Goal: Task Accomplishment & Management: Manage account settings

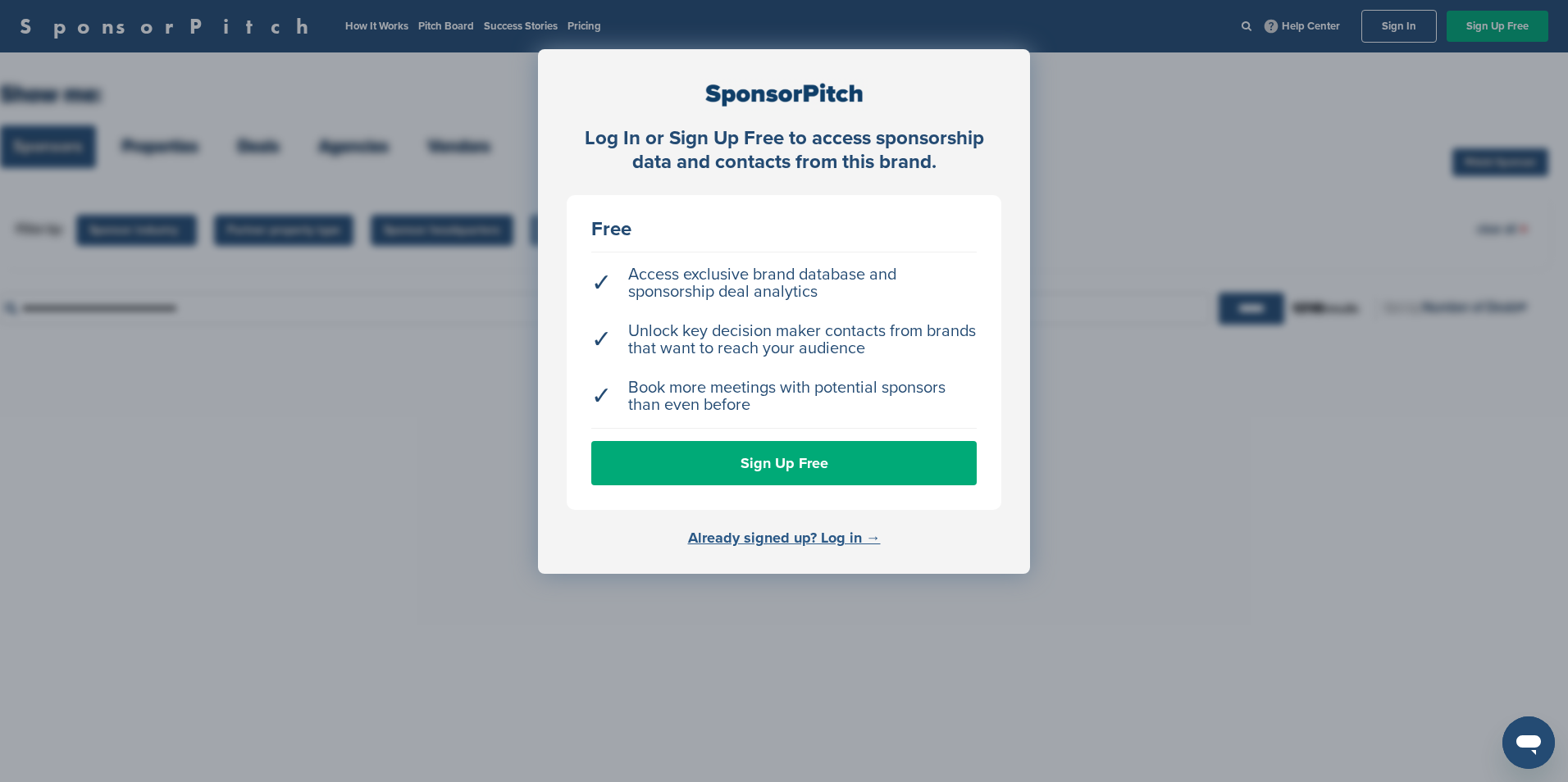
click at [802, 542] on link "Already signed up? Log in →" at bounding box center [784, 538] width 193 height 18
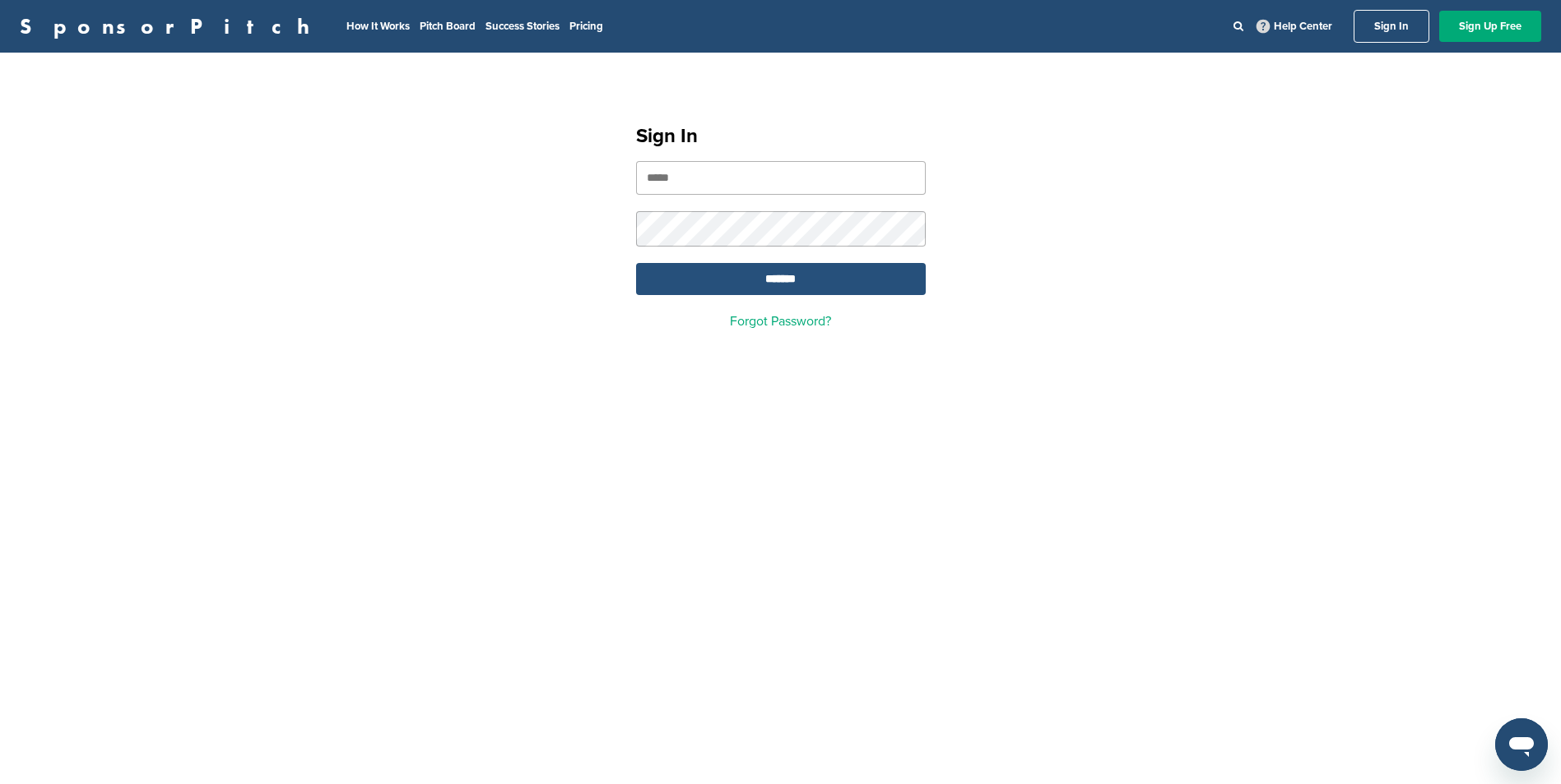
type input "**********"
click at [746, 277] on input "*******" at bounding box center [781, 279] width 290 height 32
